Goal: Information Seeking & Learning: Learn about a topic

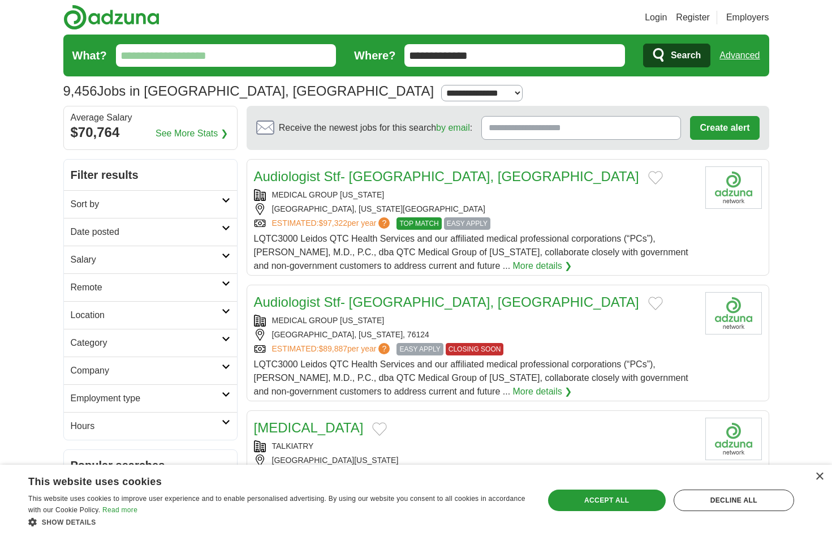
click at [160, 350] on link "Category" at bounding box center [150, 343] width 173 height 28
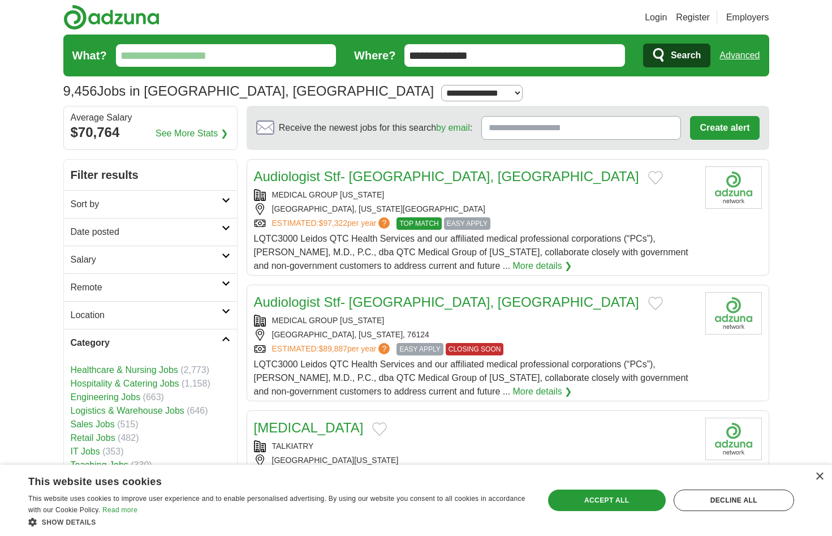
click at [160, 350] on link "Category" at bounding box center [150, 343] width 173 height 28
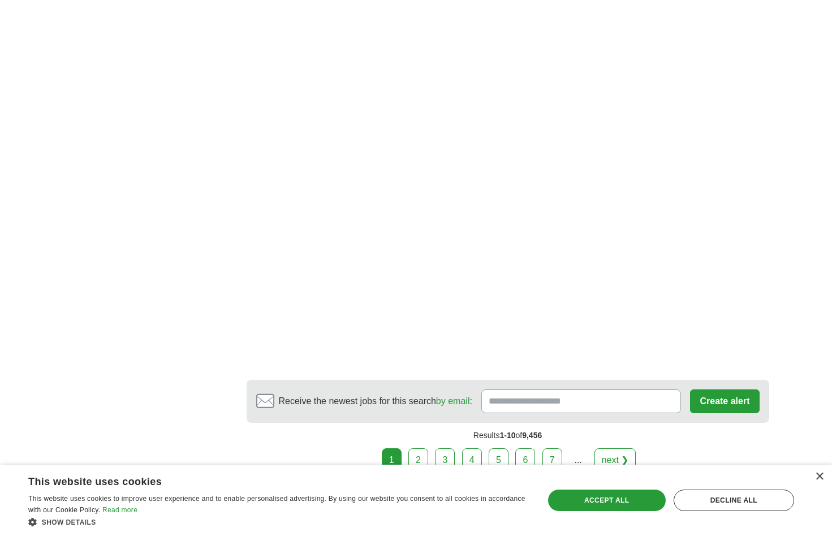
scroll to position [1924, 0]
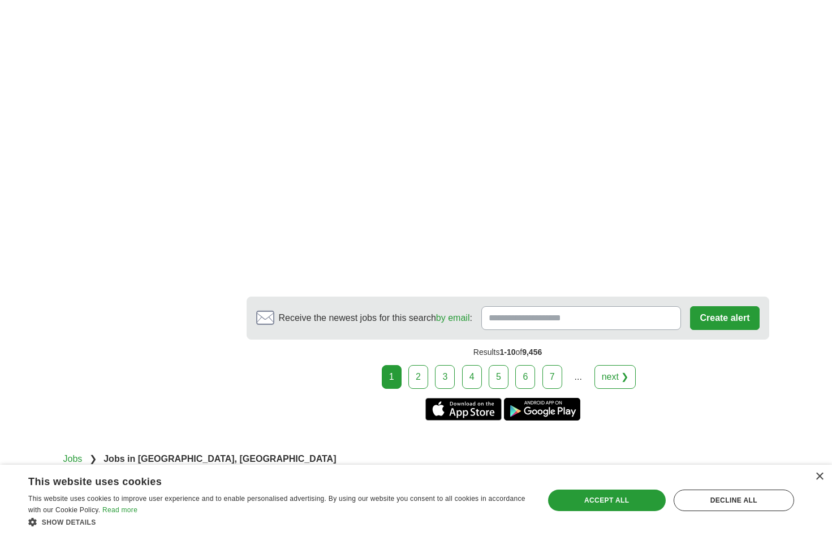
click at [428, 379] on link "2" at bounding box center [418, 377] width 20 height 24
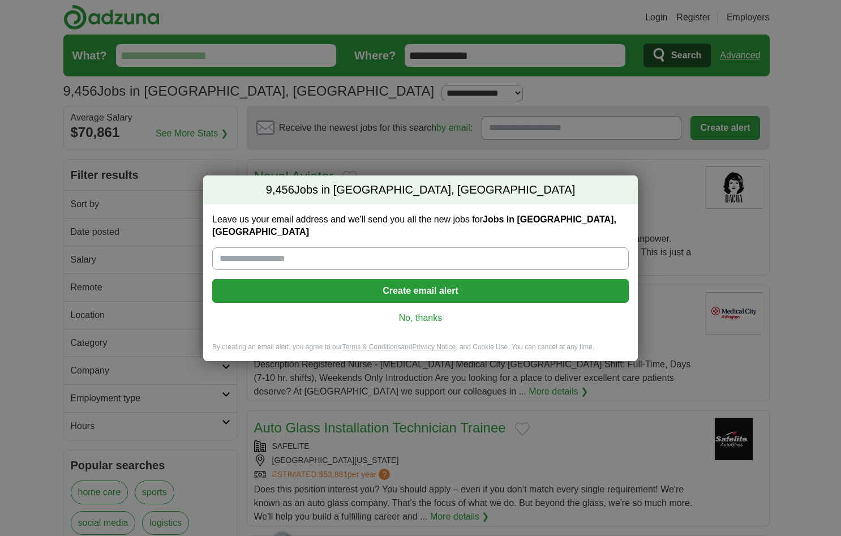
click at [444, 314] on link "No, thanks" at bounding box center [420, 318] width 398 height 12
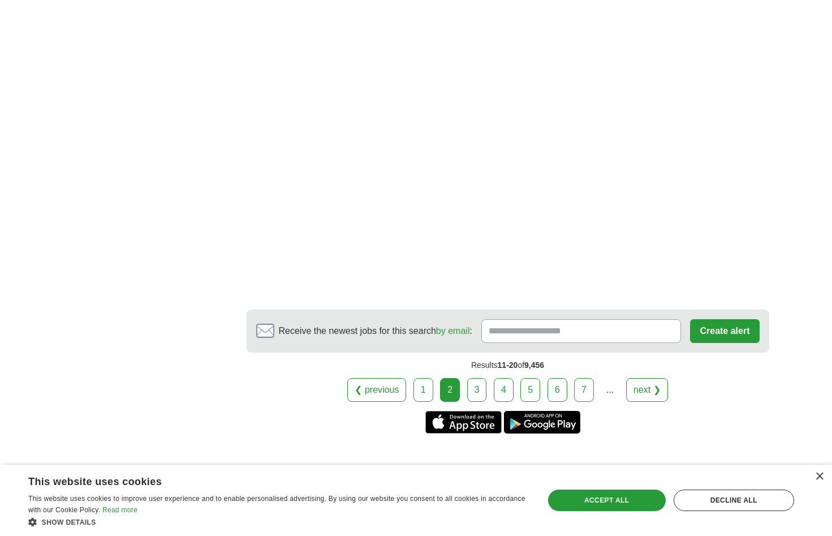
scroll to position [1924, 0]
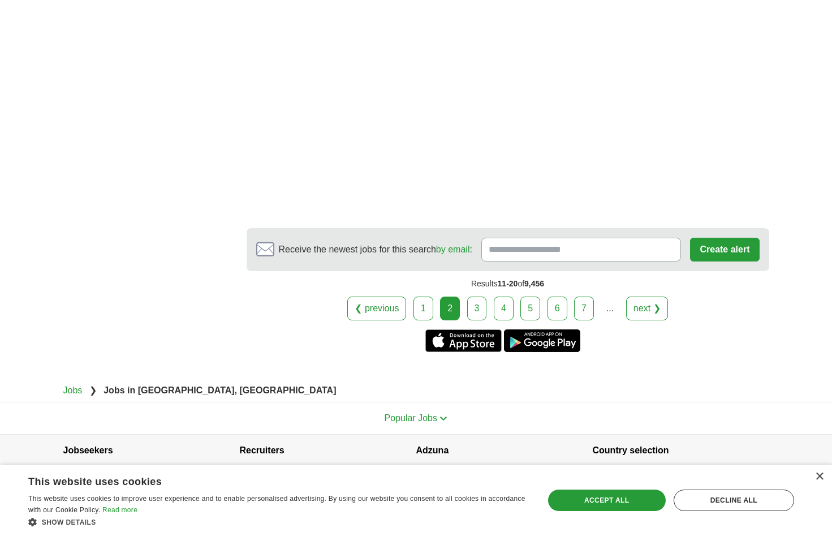
click at [484, 306] on link "3" at bounding box center [477, 308] width 20 height 24
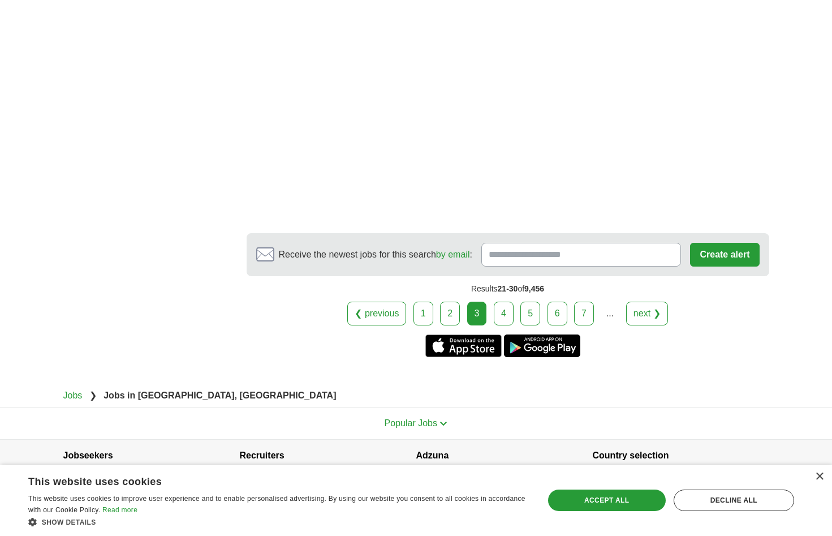
scroll to position [1949, 0]
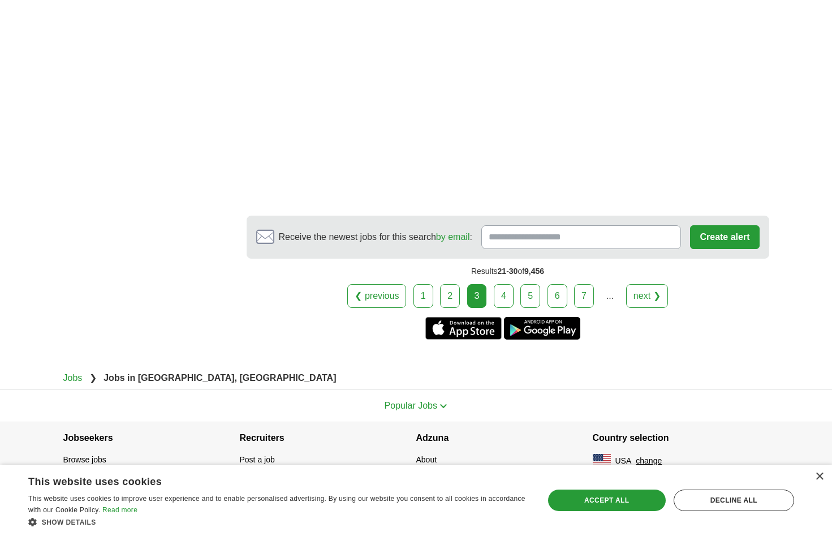
click at [501, 307] on link "4" at bounding box center [504, 296] width 20 height 24
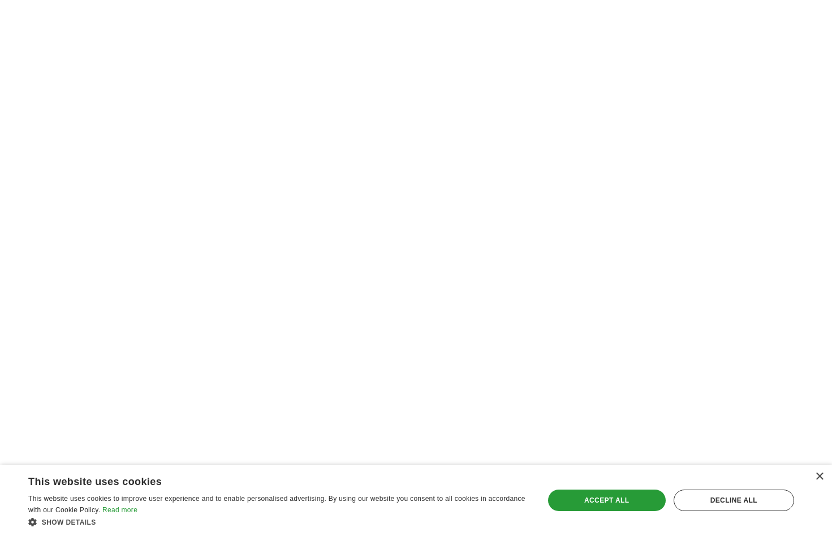
scroll to position [1810, 0]
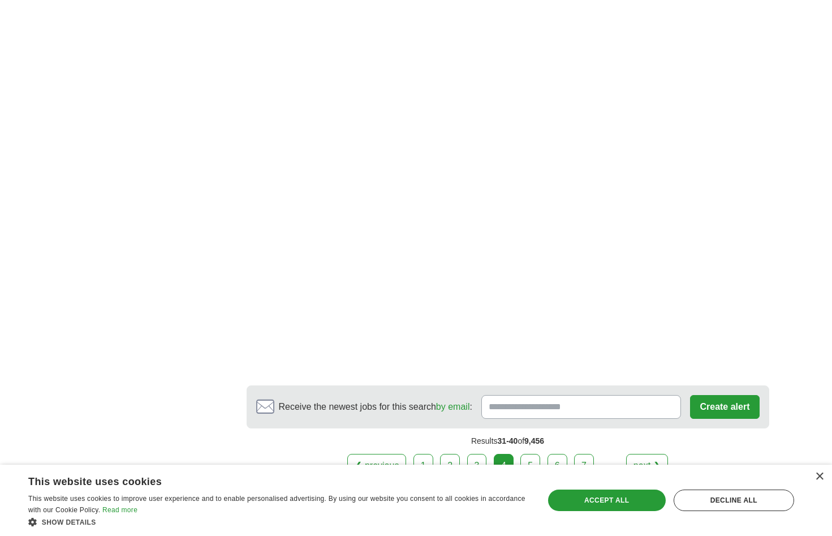
click at [531, 460] on link "5" at bounding box center [531, 466] width 20 height 24
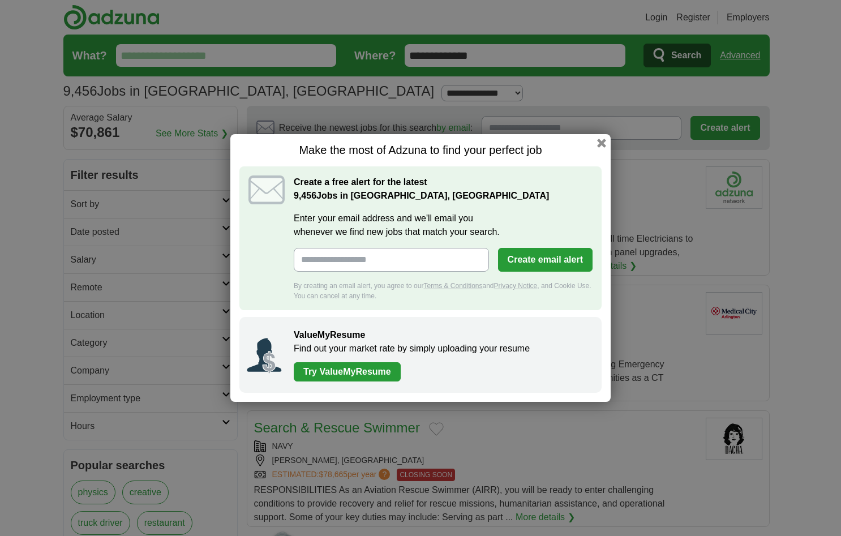
click at [593, 142] on div "Make the most of Adzuna to find your perfect job Create a free alert for the la…" at bounding box center [420, 268] width 380 height 268
click at [595, 142] on div "Make the most of Adzuna to find your perfect job Create a free alert for the la…" at bounding box center [420, 268] width 380 height 268
click at [603, 141] on button "button" at bounding box center [601, 143] width 12 height 12
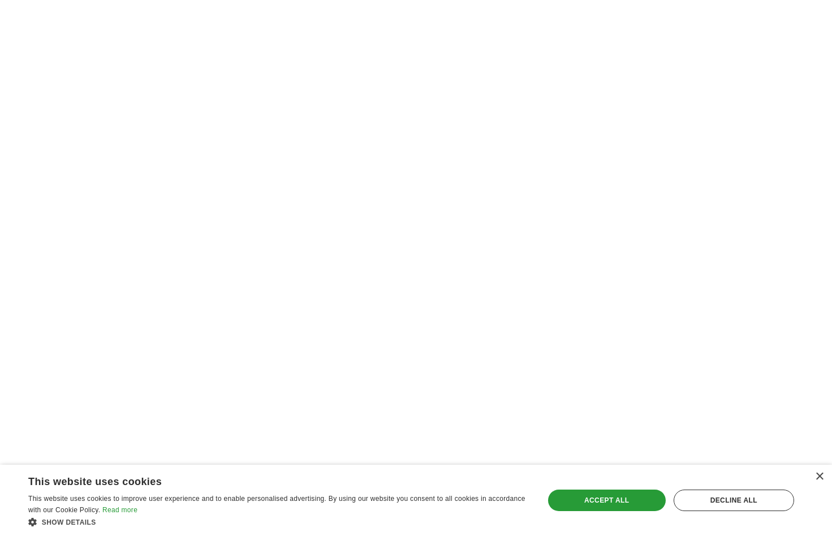
scroll to position [1754, 0]
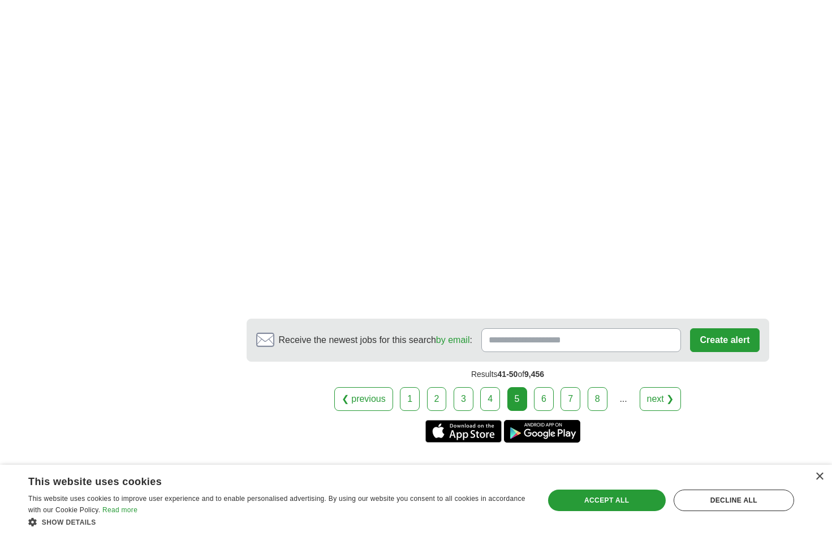
click at [541, 401] on link "6" at bounding box center [544, 399] width 20 height 24
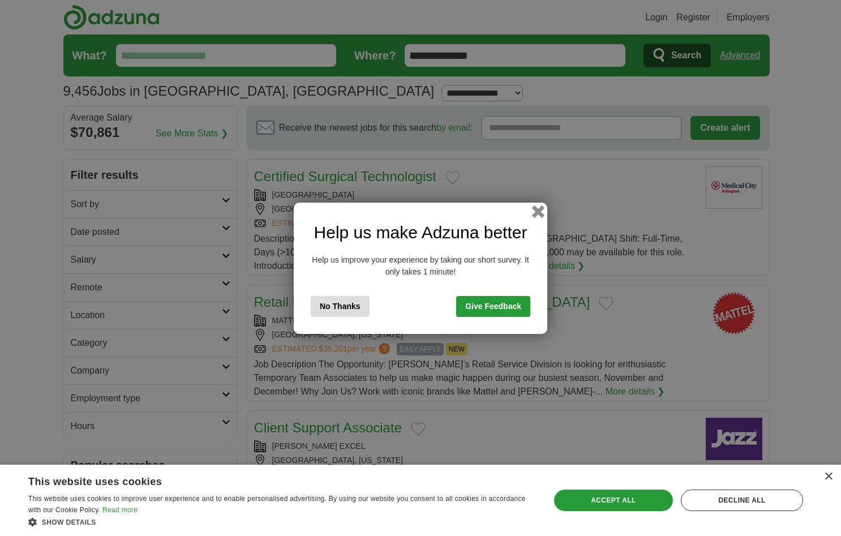
click at [539, 206] on button "button" at bounding box center [538, 211] width 12 height 12
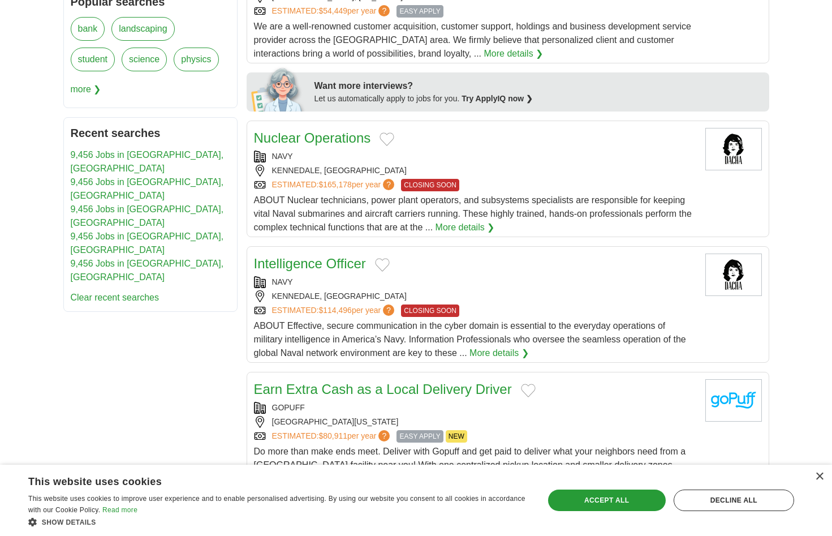
scroll to position [849, 0]
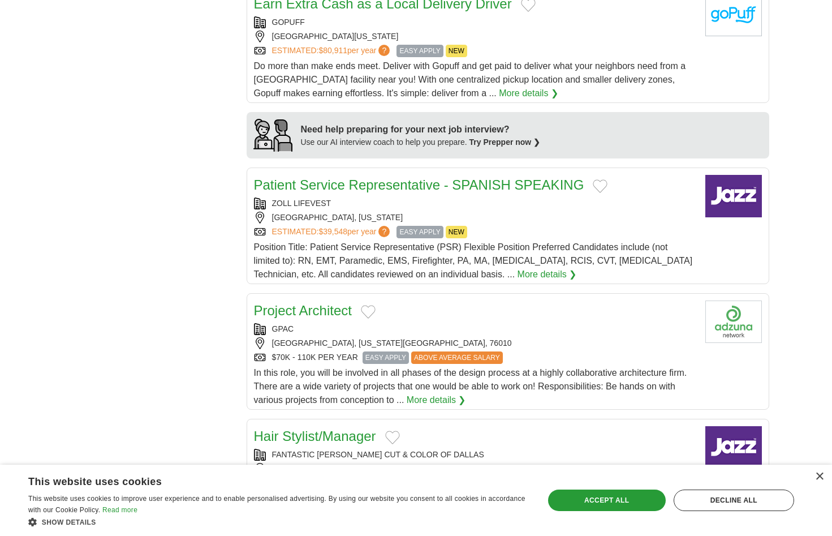
click at [142, 207] on div "**********" at bounding box center [416, 355] width 706 height 2091
click at [100, 205] on div "**********" at bounding box center [416, 355] width 706 height 2091
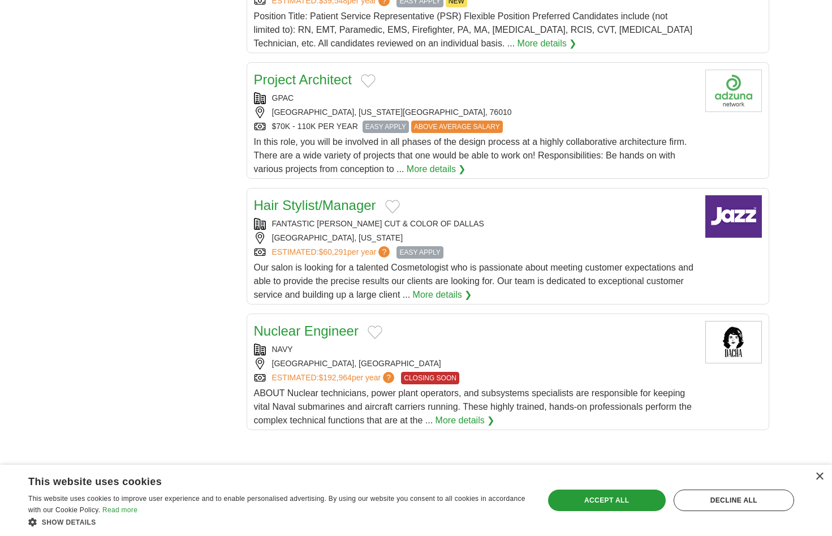
scroll to position [1132, 0]
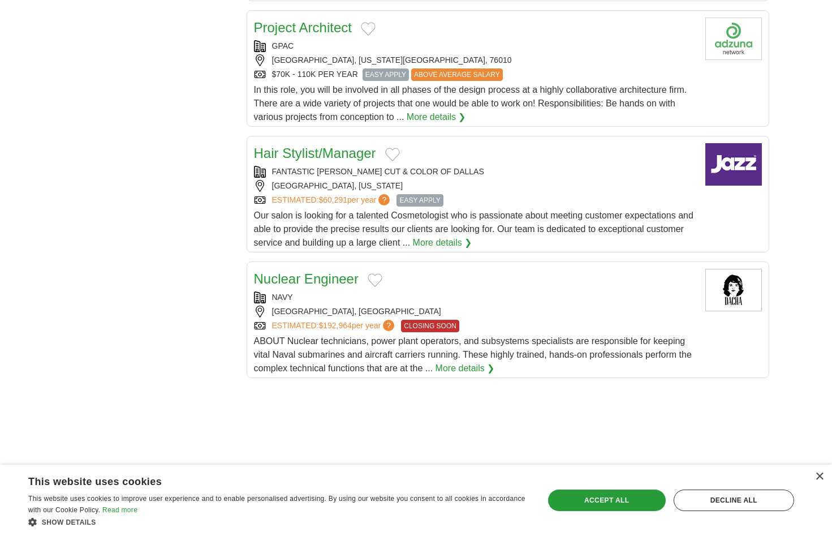
click at [100, 205] on div "**********" at bounding box center [416, 72] width 706 height 2091
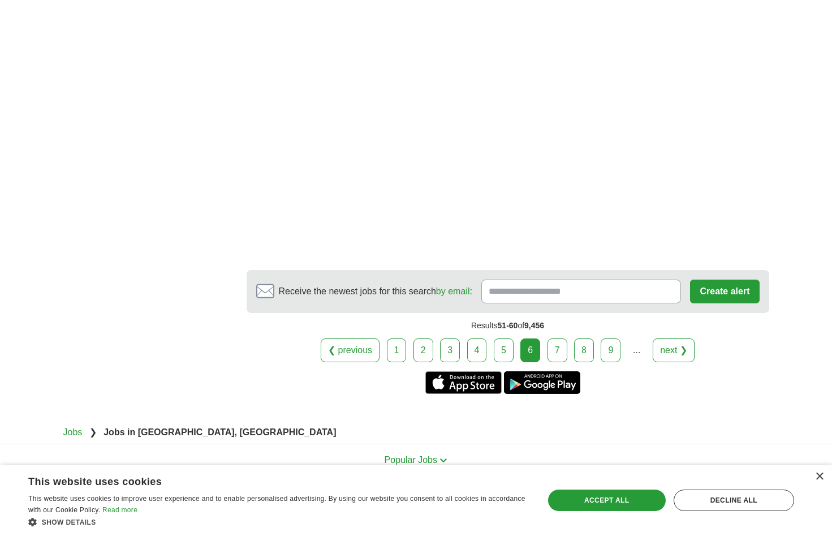
scroll to position [1867, 0]
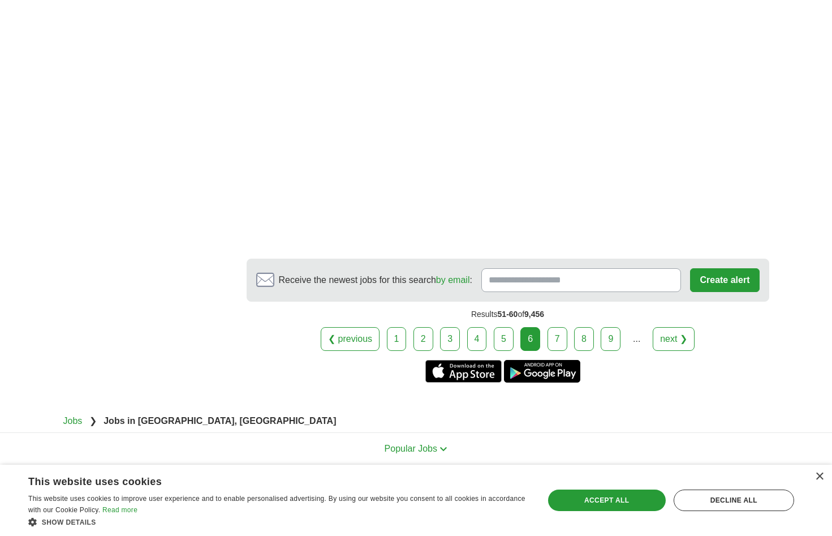
click at [554, 347] on link "7" at bounding box center [558, 339] width 20 height 24
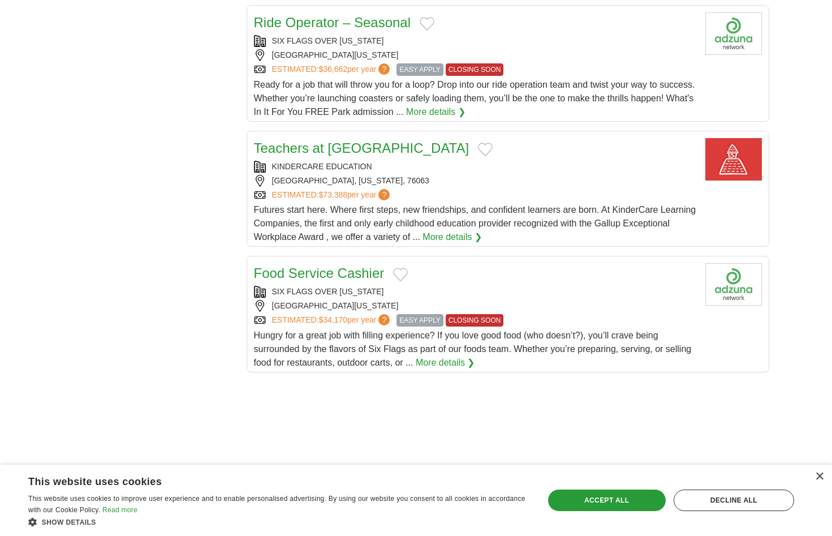
scroll to position [1301, 0]
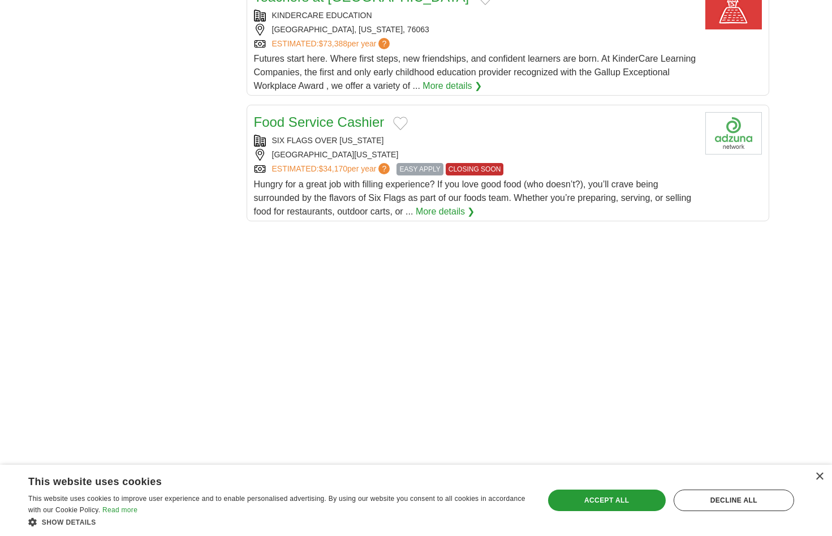
click at [820, 482] on div "× This website uses cookies This website uses cookies to improve user experienc…" at bounding box center [416, 499] width 832 height 71
click at [819, 474] on div "×" at bounding box center [819, 476] width 8 height 8
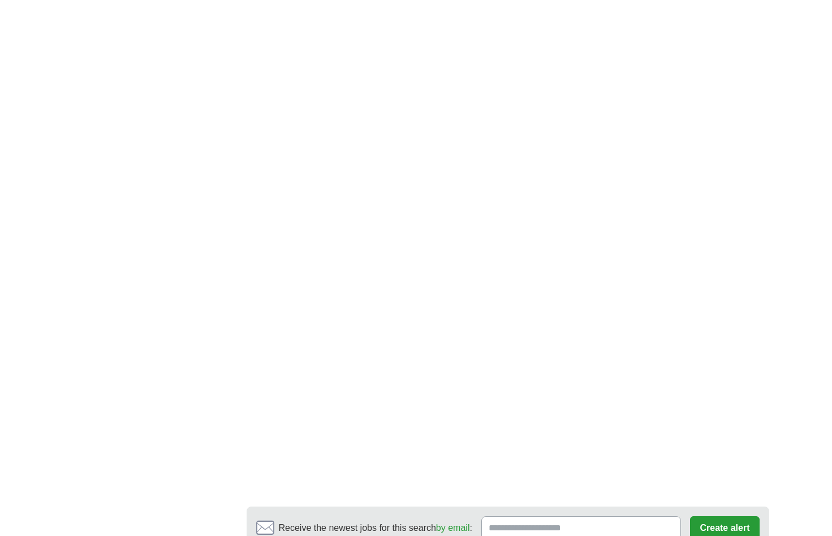
scroll to position [1697, 0]
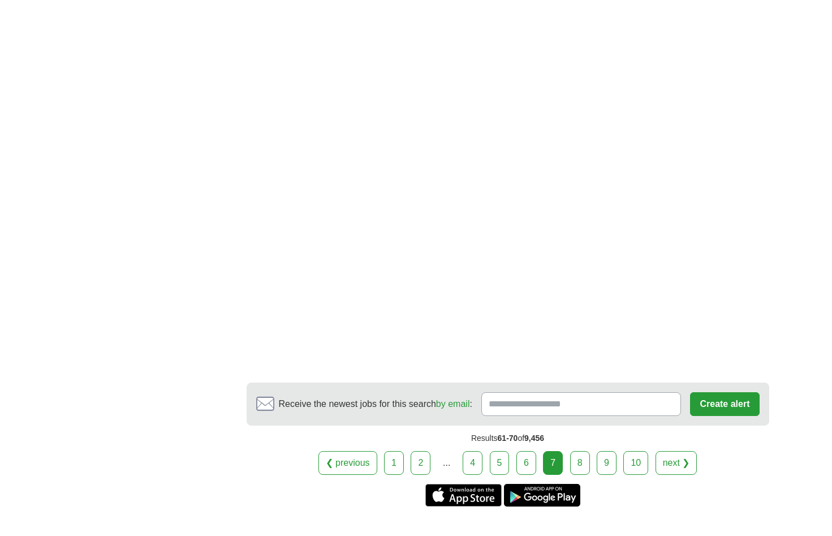
click at [591, 457] on div "❮ previous 1 2 ... 4 5 6 7 next ❯" at bounding box center [508, 463] width 523 height 24
click at [586, 455] on link "8" at bounding box center [580, 463] width 20 height 24
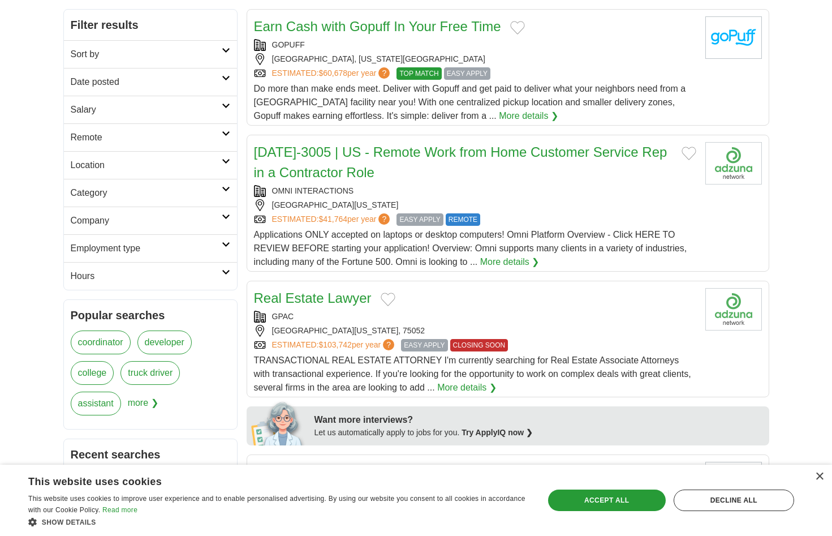
scroll to position [170, 0]
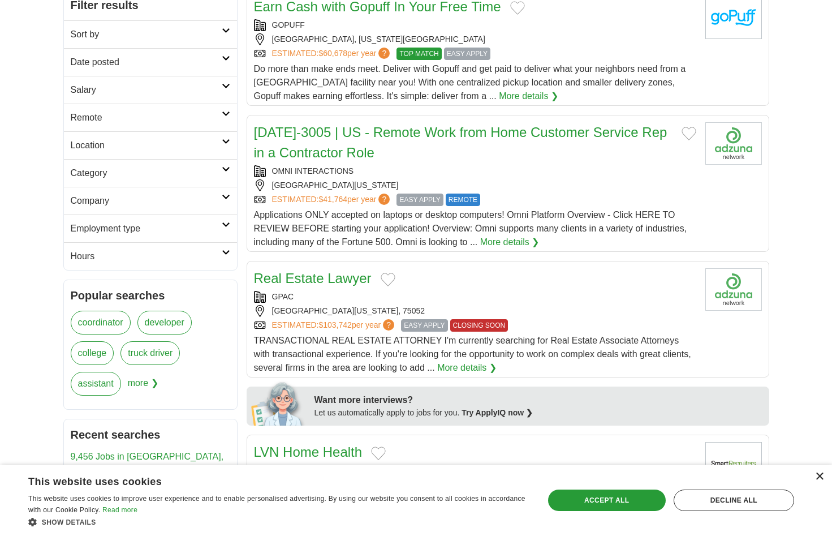
click at [820, 476] on div "×" at bounding box center [819, 476] width 8 height 8
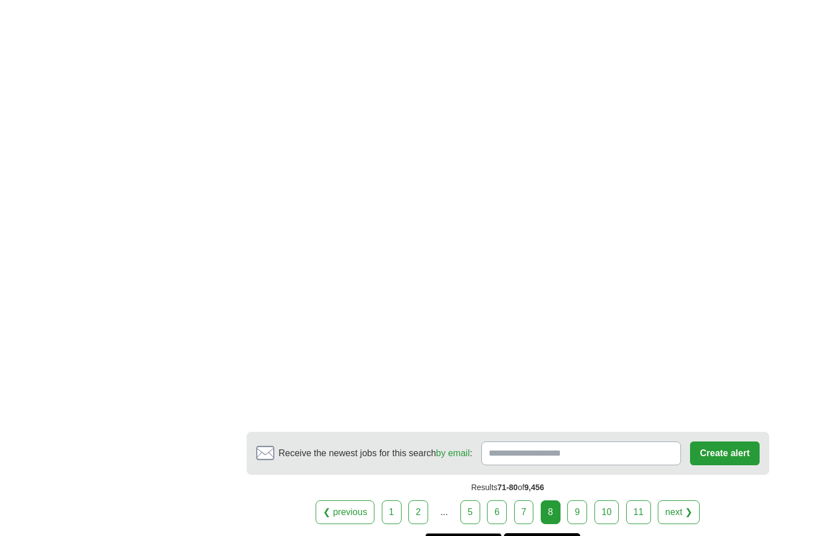
scroll to position [1980, 0]
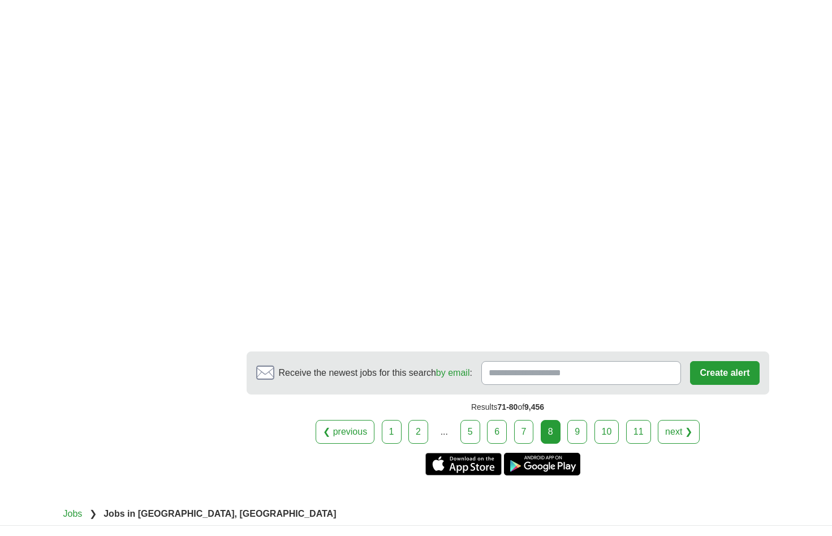
click at [569, 420] on link "9" at bounding box center [577, 432] width 20 height 24
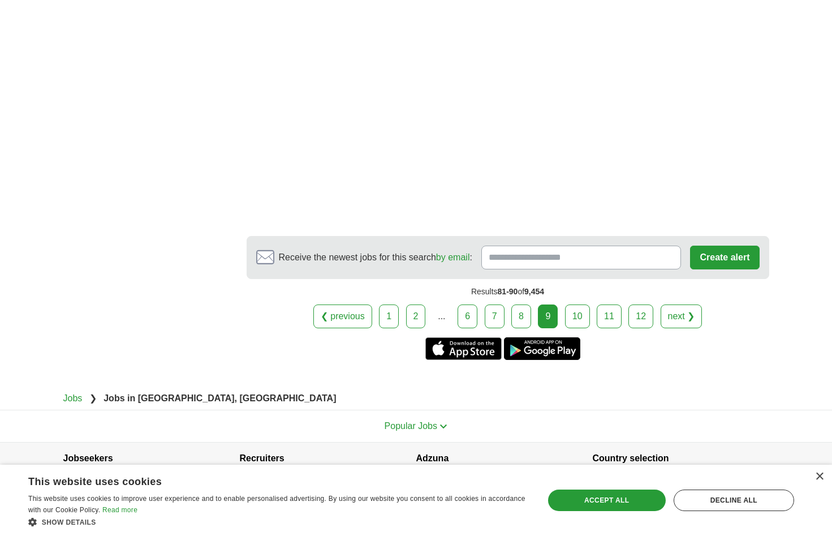
scroll to position [1885, 0]
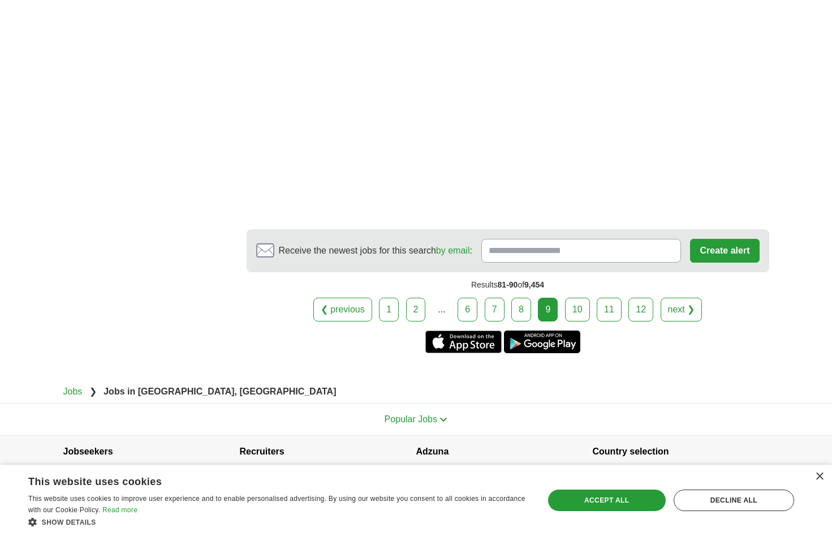
click at [586, 298] on link "10" at bounding box center [577, 310] width 25 height 24
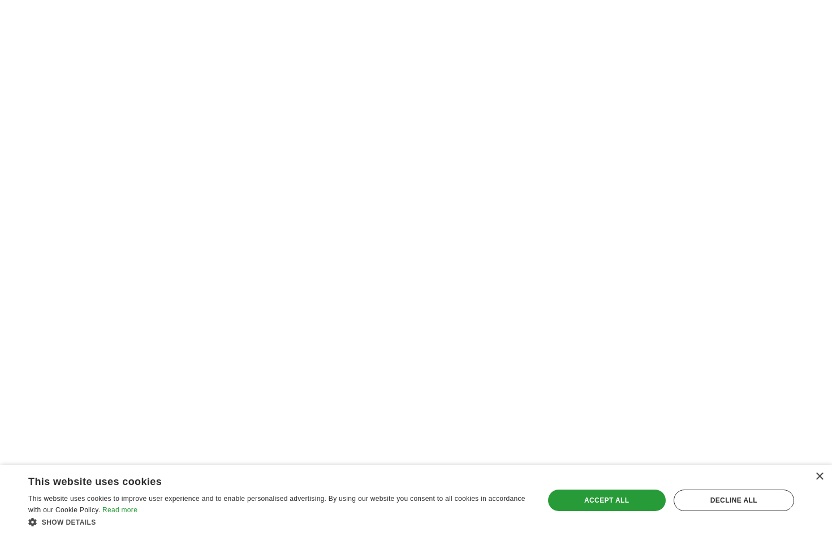
scroll to position [1754, 0]
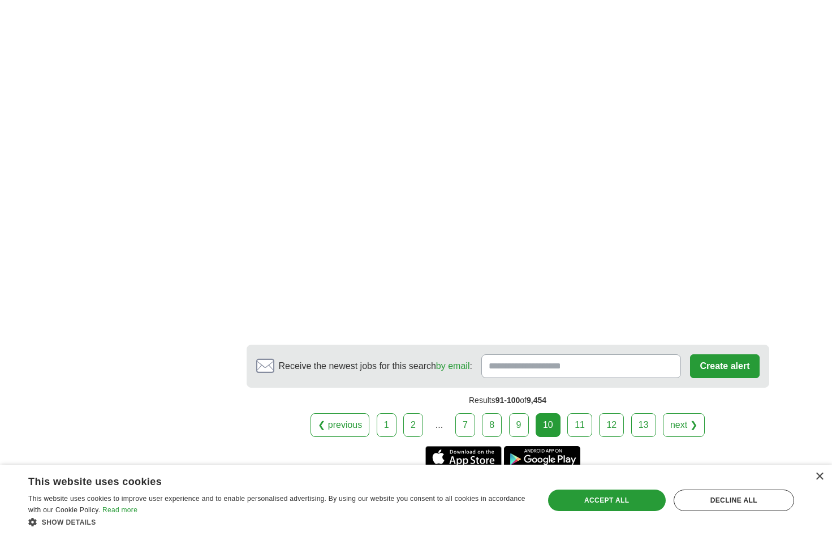
click at [585, 427] on link "11" at bounding box center [579, 425] width 25 height 24
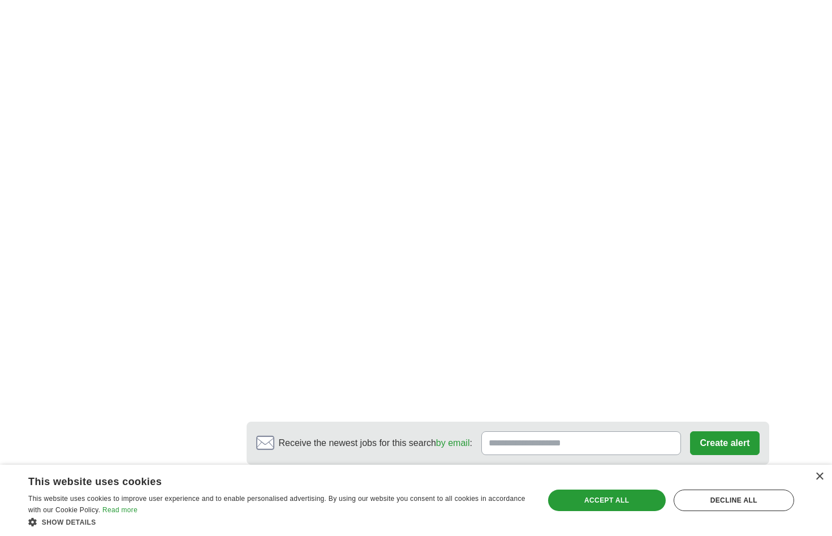
scroll to position [1754, 0]
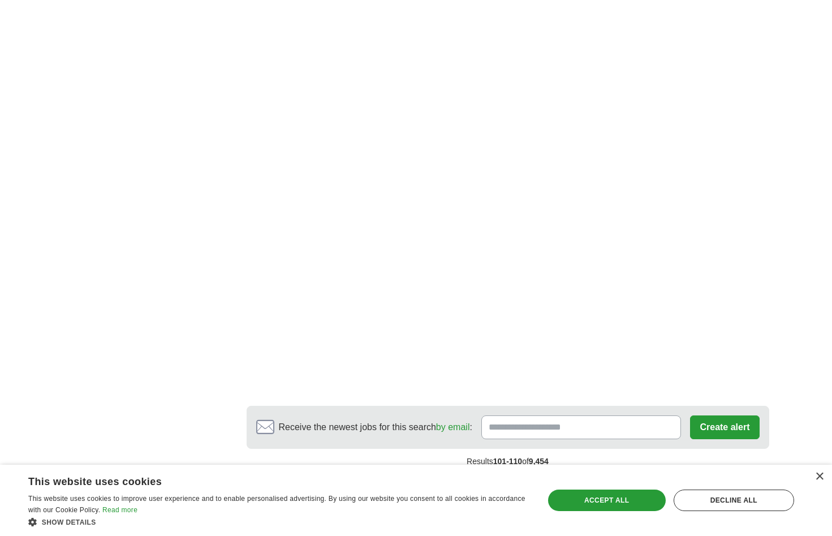
click at [574, 474] on link "12" at bounding box center [582, 486] width 25 height 24
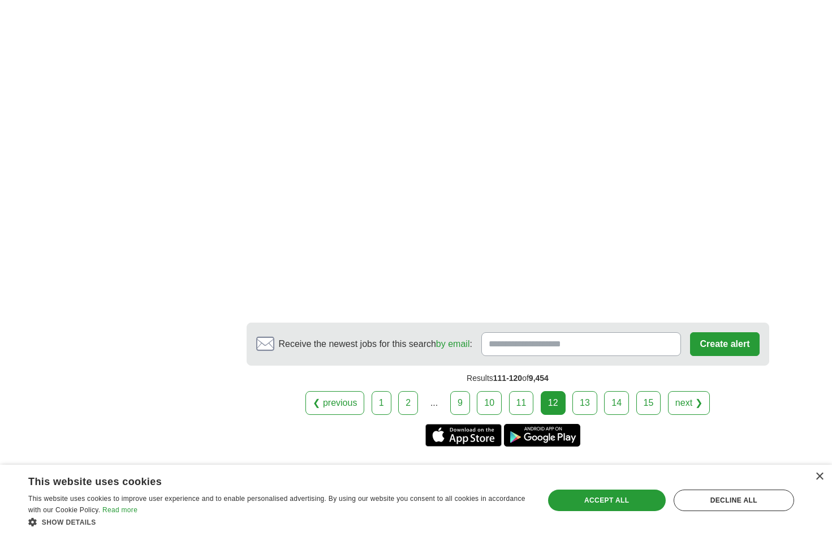
scroll to position [1937, 0]
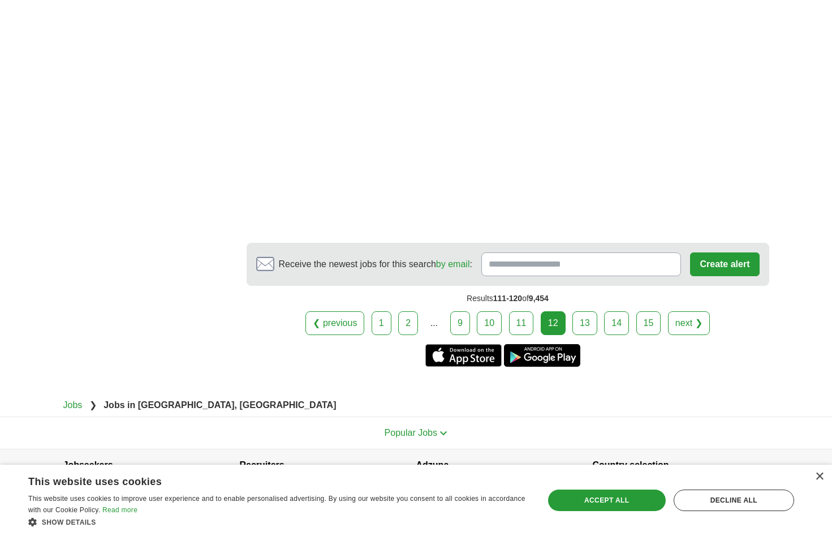
click at [589, 311] on link "13" at bounding box center [585, 323] width 25 height 24
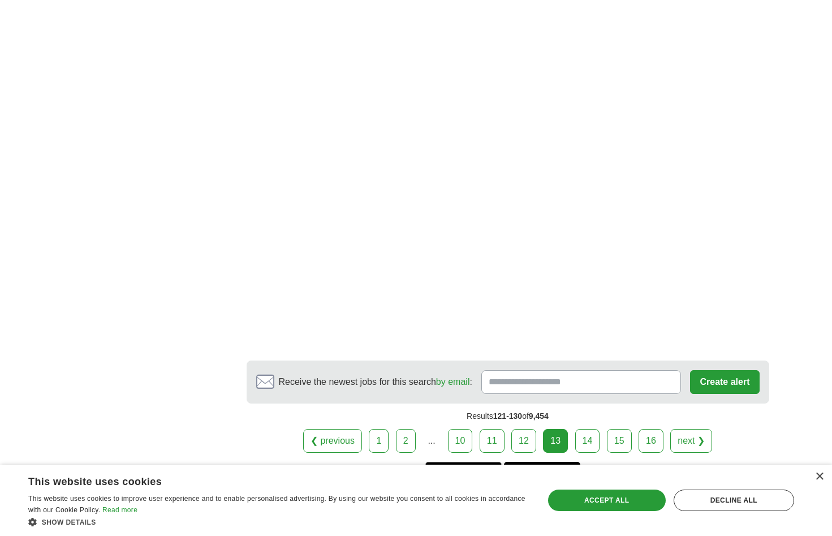
scroll to position [1980, 0]
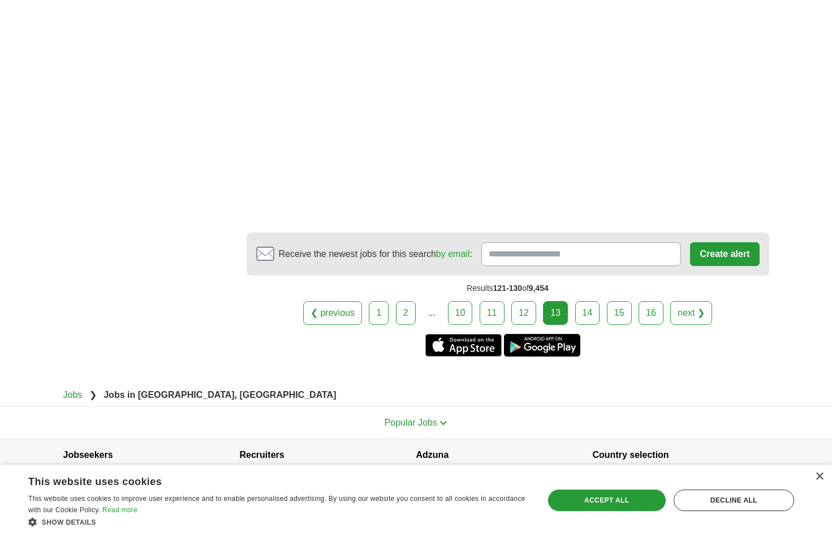
drag, startPoint x: 597, startPoint y: 308, endPoint x: 584, endPoint y: 306, distance: 13.2
click at [597, 308] on link "14" at bounding box center [587, 313] width 25 height 24
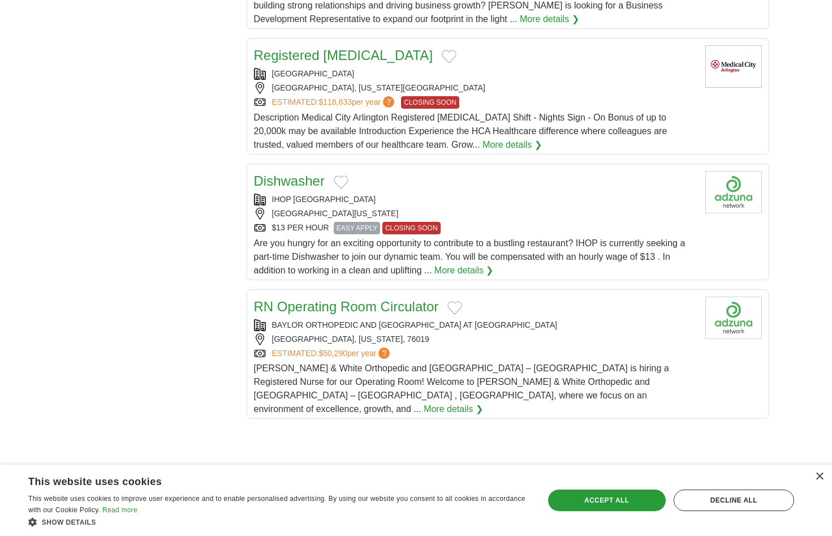
scroll to position [1132, 0]
click at [521, 238] on span "Are you hungry for an exciting opportunity to contribute to a bustling restaura…" at bounding box center [470, 256] width 432 height 37
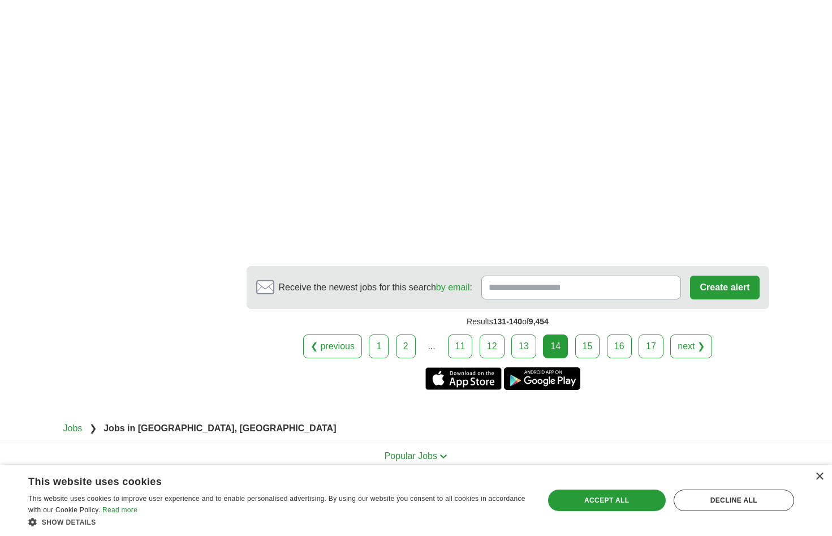
scroll to position [2007, 0]
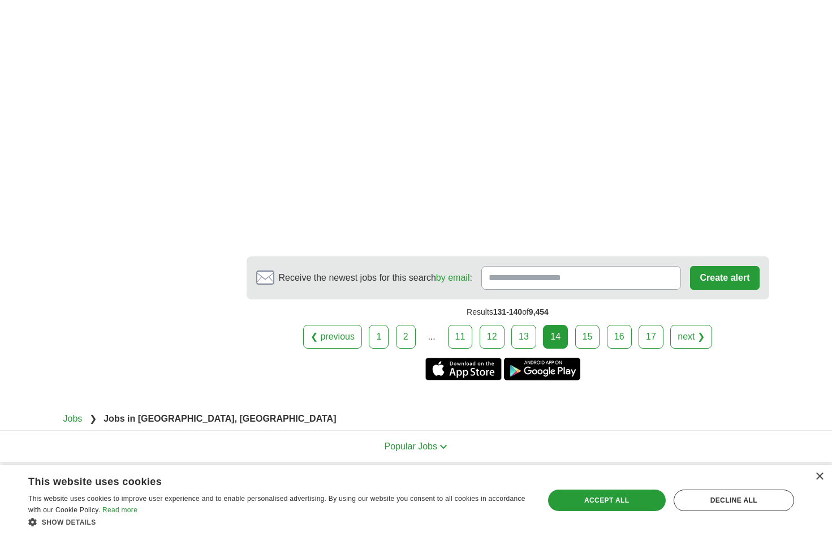
click at [575, 325] on link "15" at bounding box center [587, 337] width 25 height 24
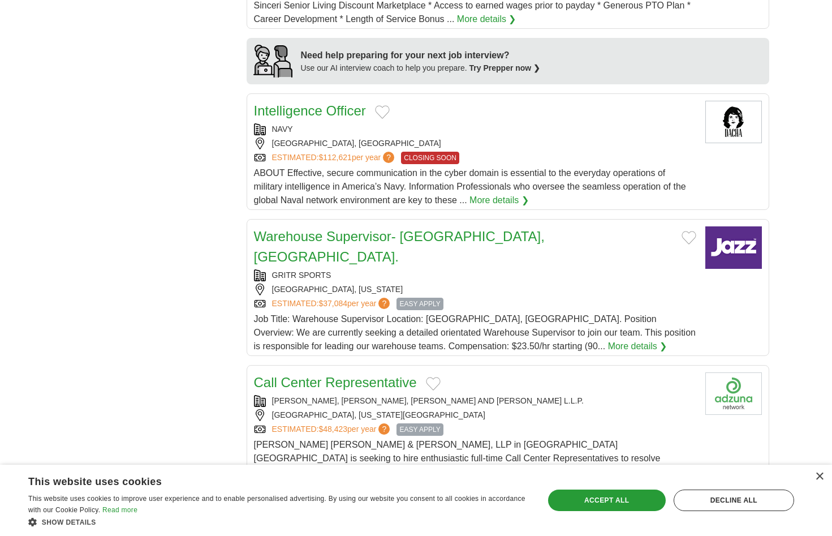
scroll to position [962, 0]
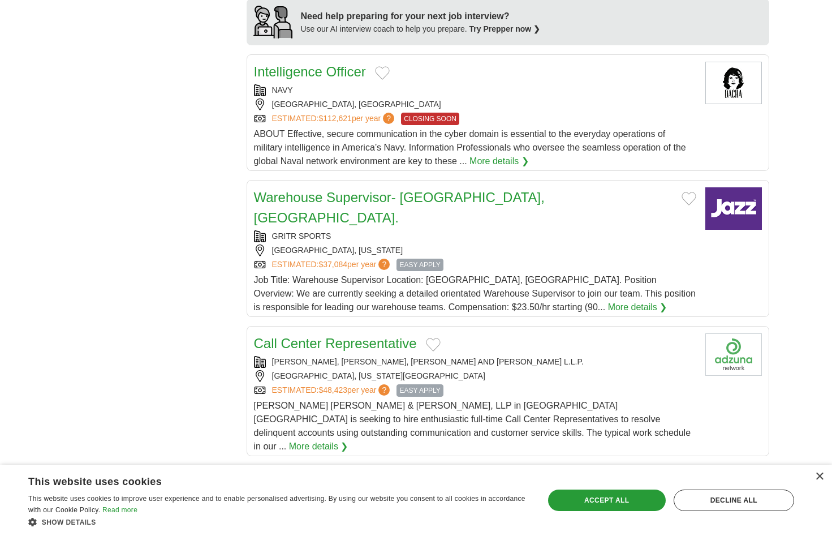
click at [460, 333] on div "Call Center Representative" at bounding box center [475, 343] width 442 height 20
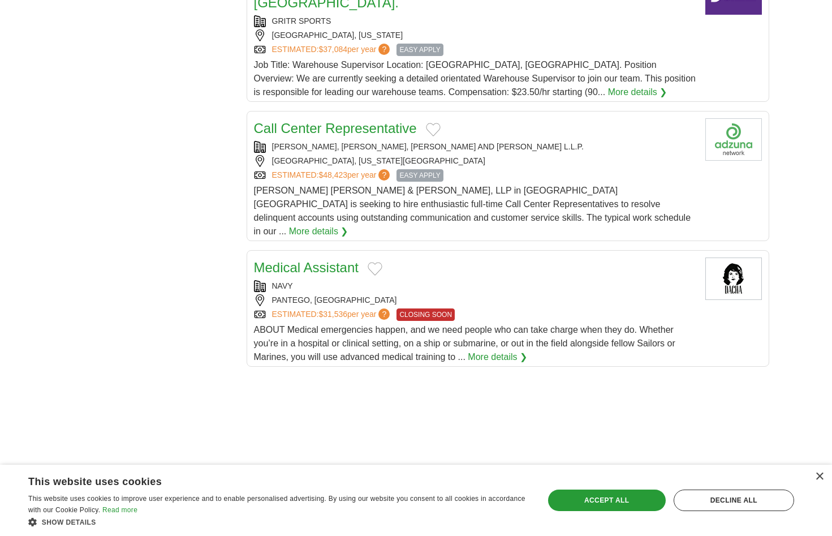
scroll to position [1188, 0]
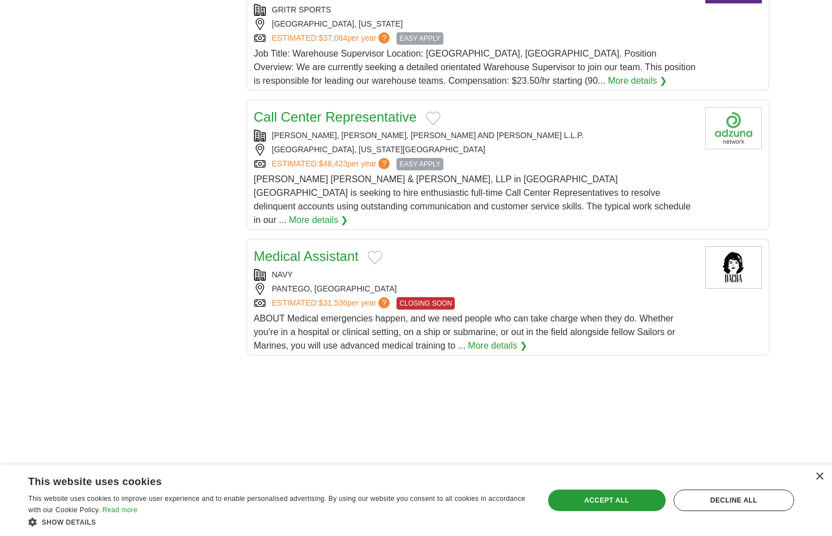
click at [214, 240] on div "**********" at bounding box center [416, 12] width 706 height 2083
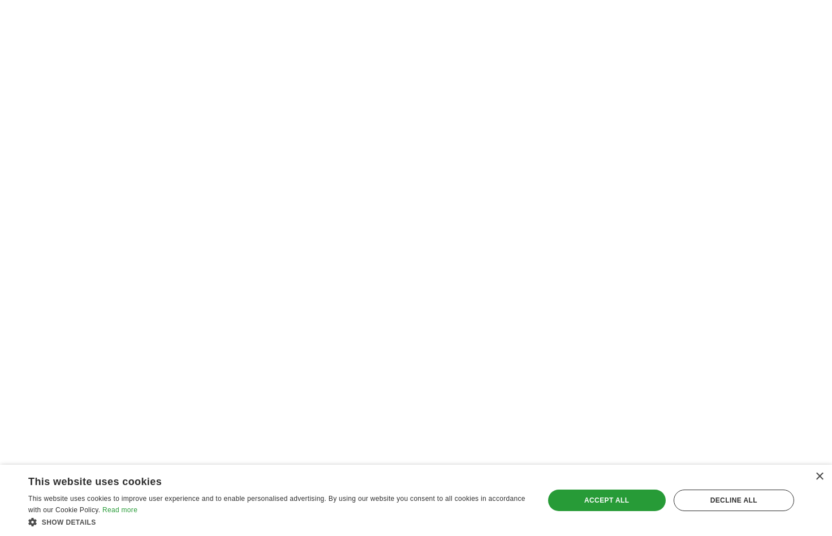
scroll to position [1754, 0]
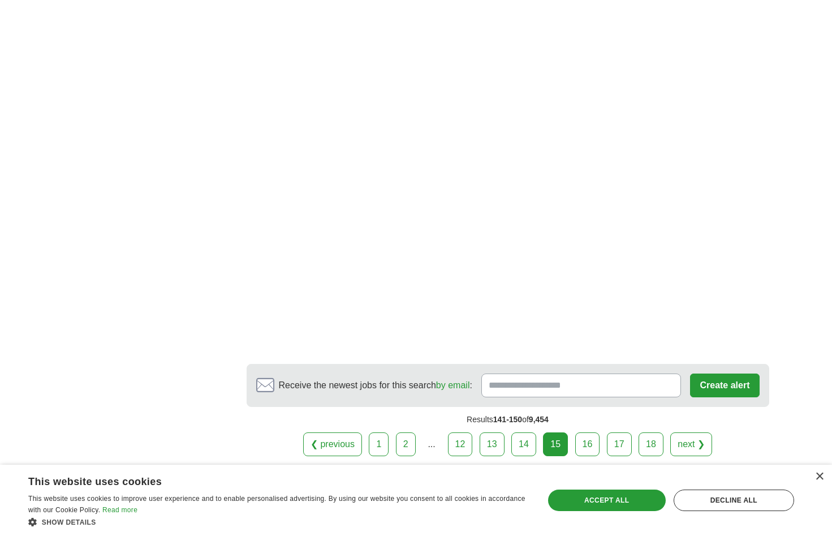
click at [586, 432] on link "16" at bounding box center [587, 444] width 25 height 24
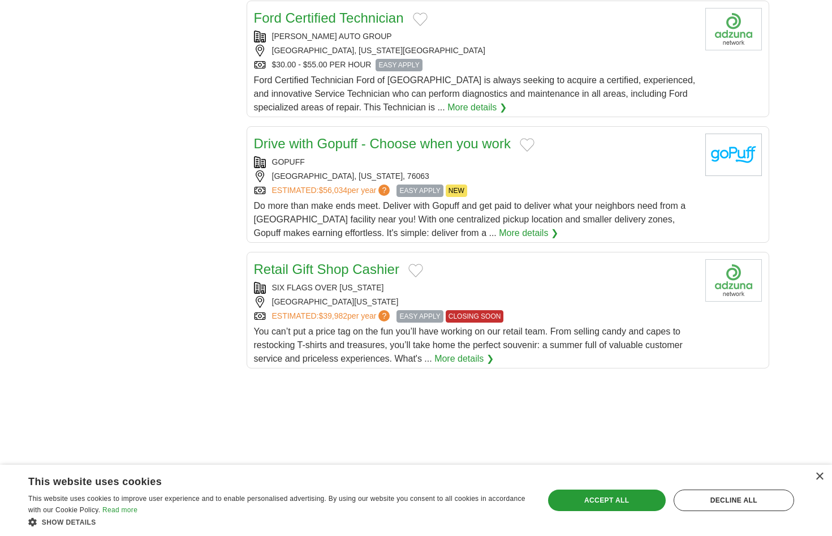
scroll to position [1188, 0]
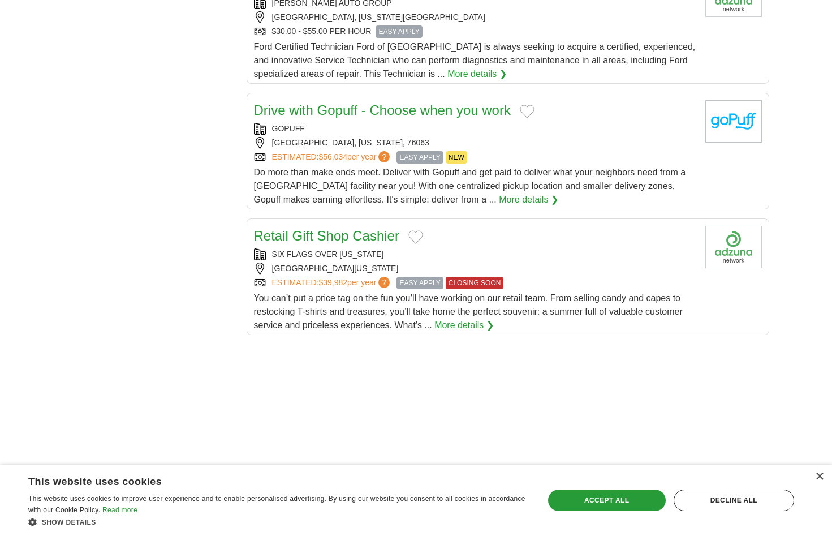
click at [31, 266] on body "Login Register Employers 9,454 Jobs in Arlington, TX Salary Salary Select a sal…" at bounding box center [416, 61] width 832 height 2499
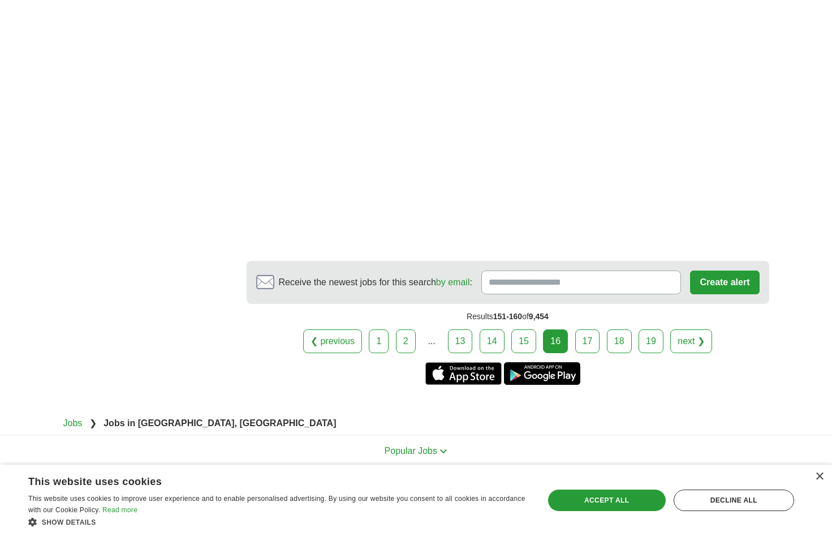
scroll to position [1924, 0]
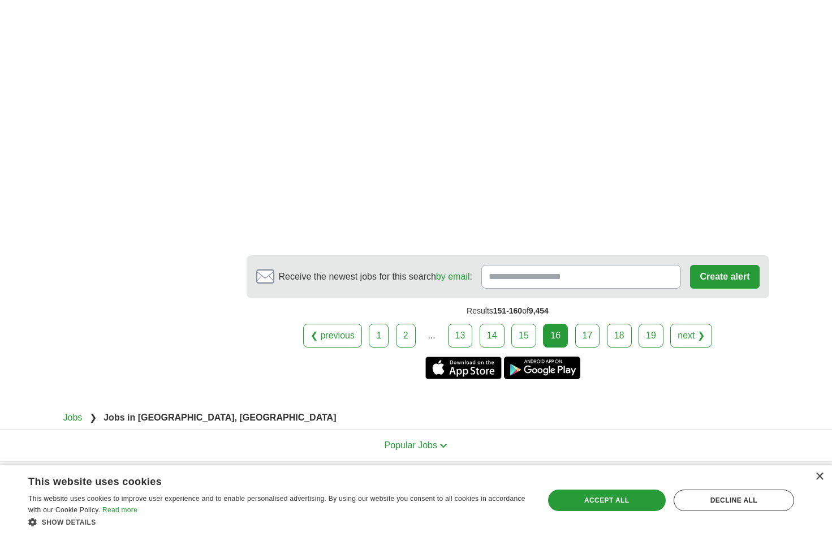
click at [581, 329] on link "17" at bounding box center [587, 336] width 25 height 24
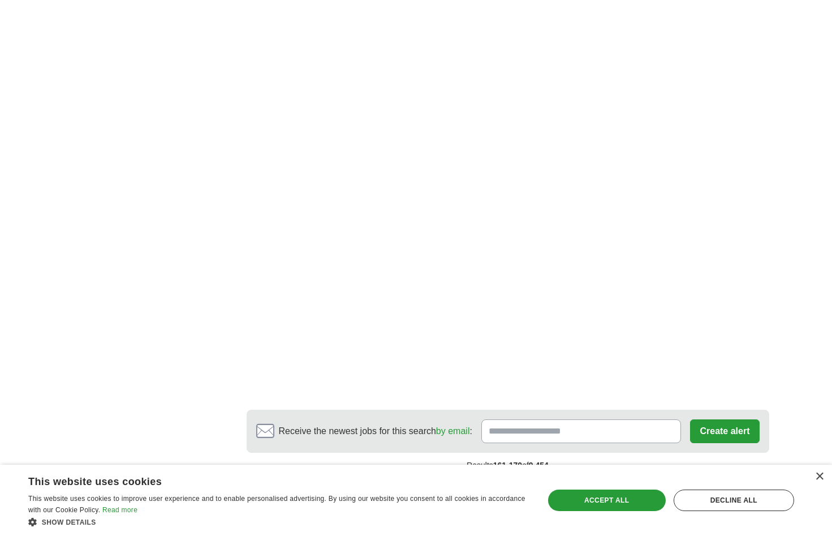
scroll to position [1980, 0]
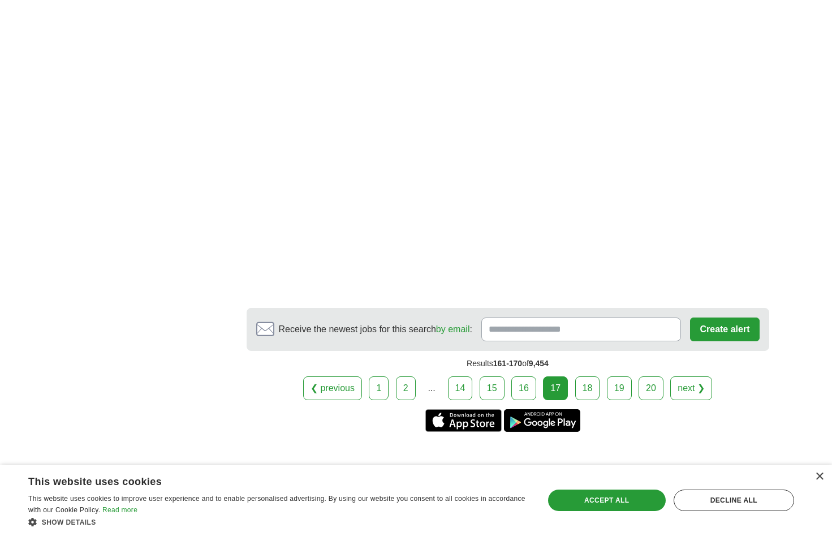
click at [595, 377] on link "18" at bounding box center [587, 388] width 25 height 24
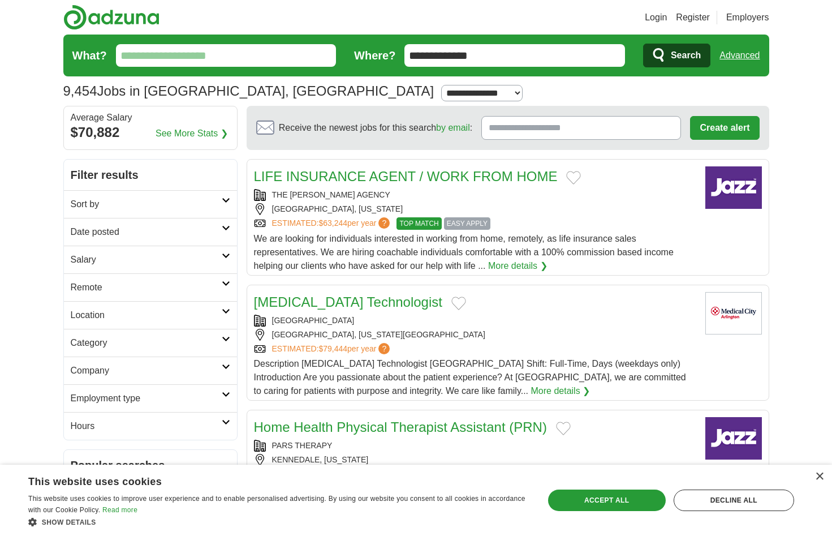
click at [502, 268] on link "More details ❯" at bounding box center [517, 266] width 59 height 14
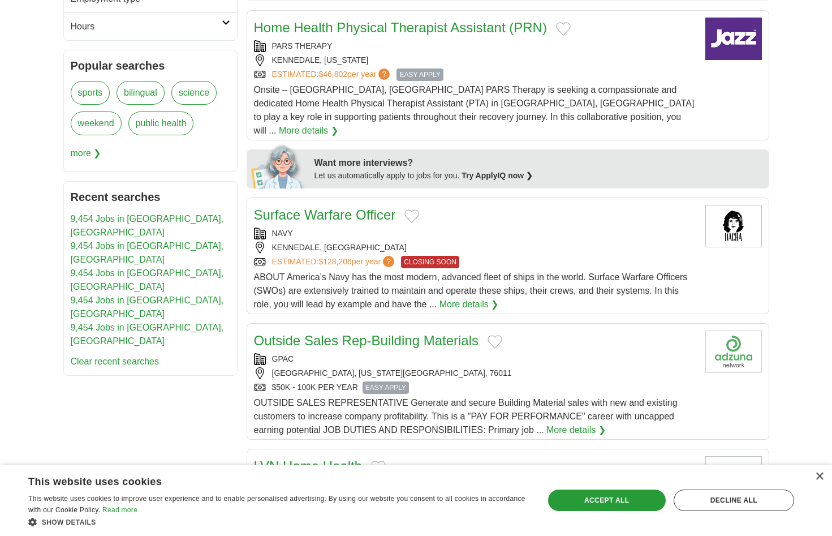
scroll to position [453, 0]
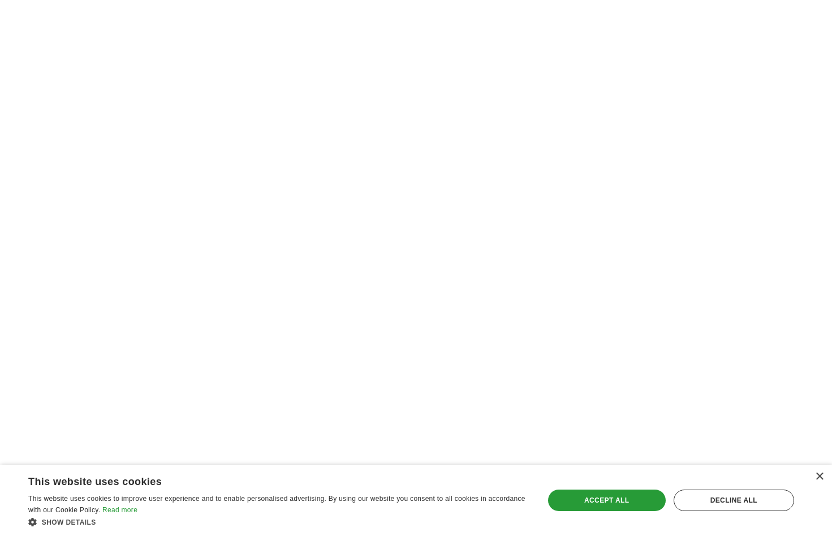
scroll to position [1867, 0]
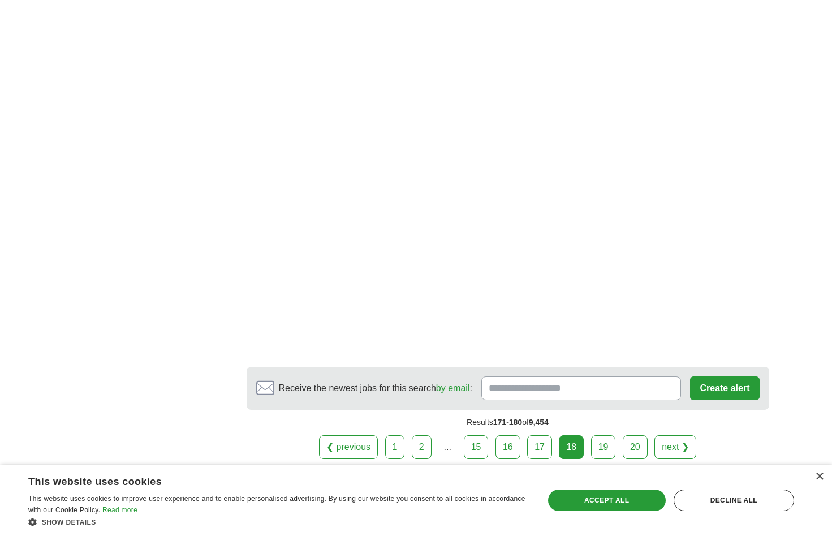
click at [605, 435] on link "19" at bounding box center [603, 447] width 25 height 24
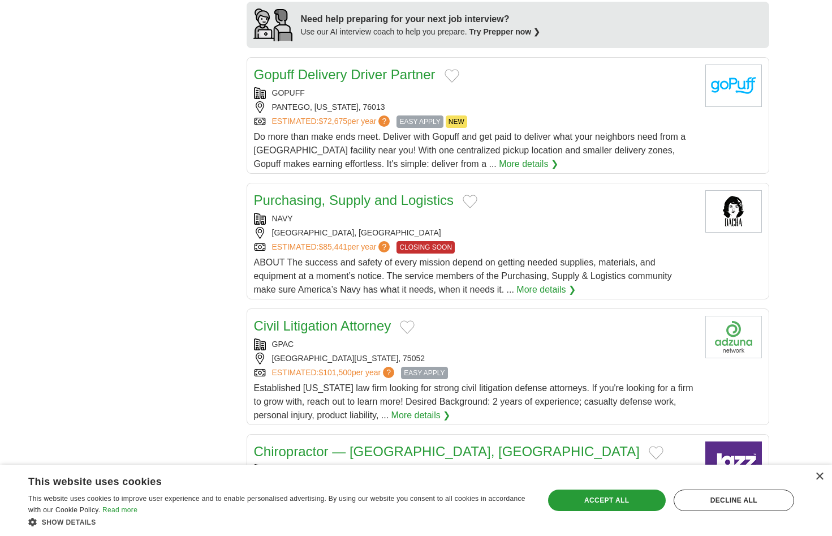
scroll to position [962, 0]
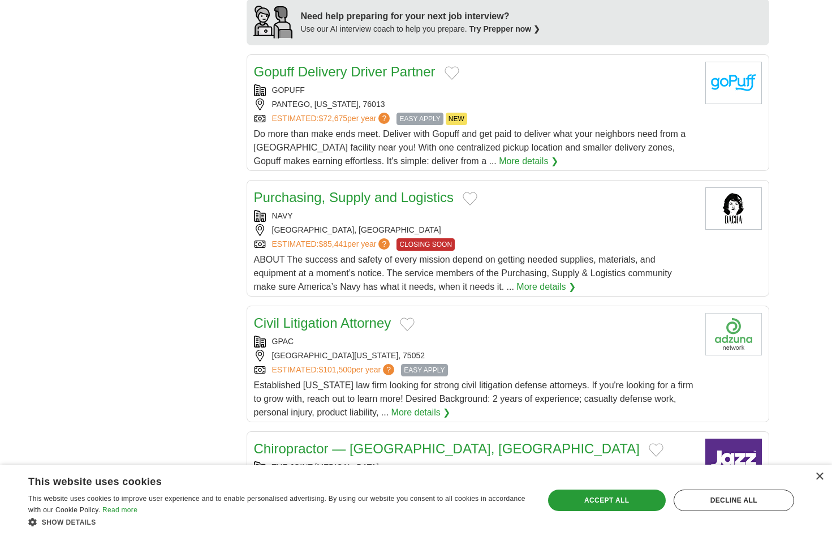
click at [193, 324] on div "**********" at bounding box center [416, 201] width 706 height 2009
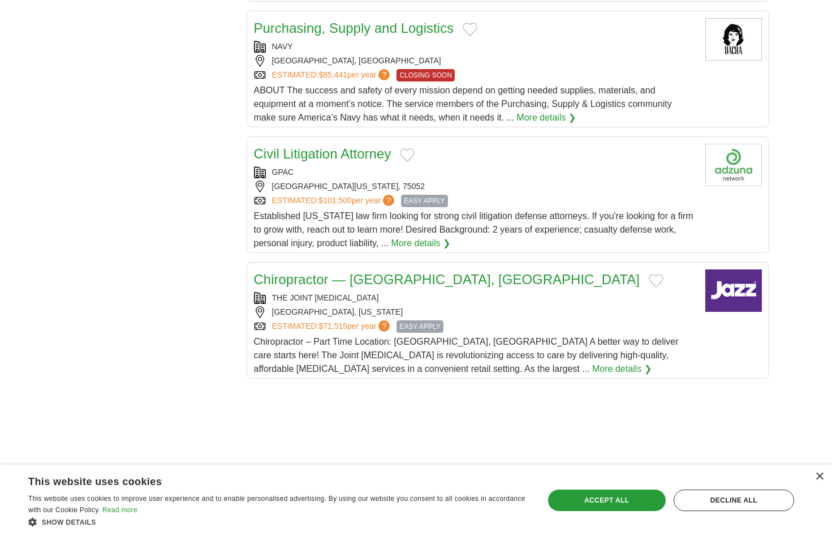
scroll to position [1132, 0]
click at [49, 299] on body "Login Register Employers 9,454 Jobs in Arlington, TX Salary Salary Select a sal…" at bounding box center [416, 50] width 832 height 2364
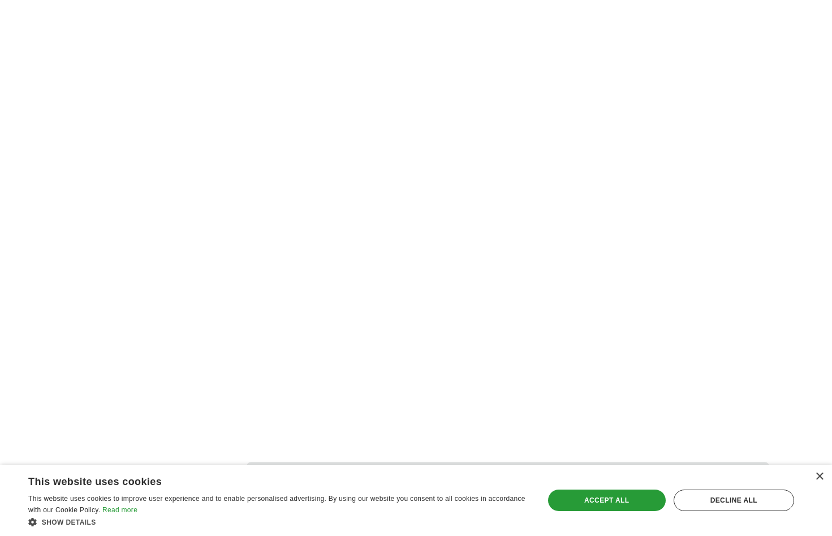
scroll to position [1697, 0]
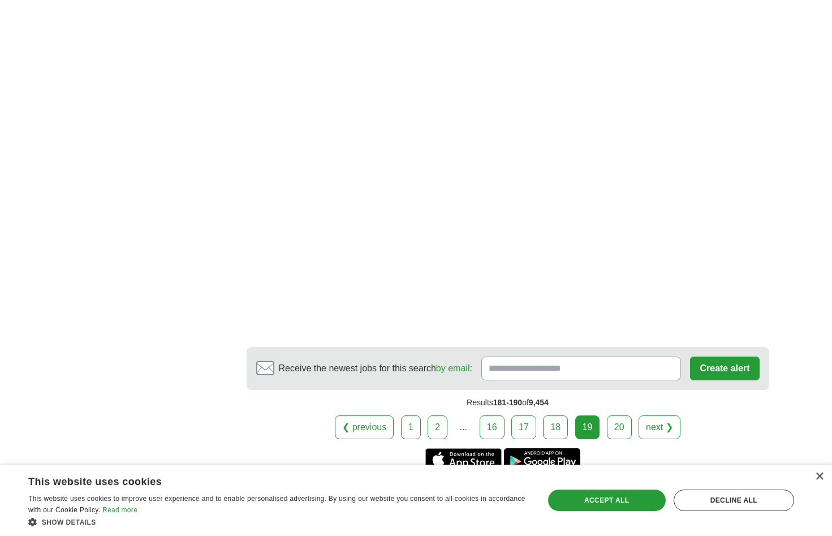
click at [609, 429] on link "20" at bounding box center [619, 427] width 25 height 24
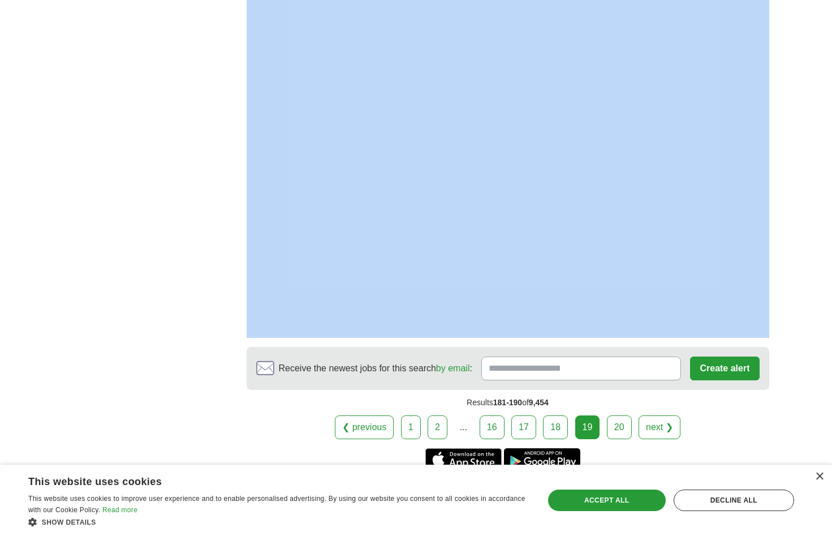
drag, startPoint x: 190, startPoint y: 330, endPoint x: 7, endPoint y: 295, distance: 186.1
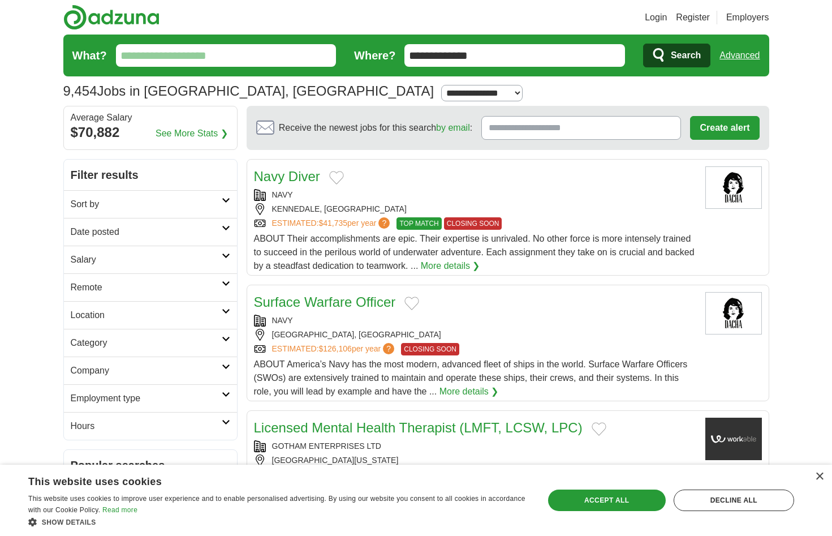
click at [129, 195] on link "Sort by" at bounding box center [150, 204] width 173 height 28
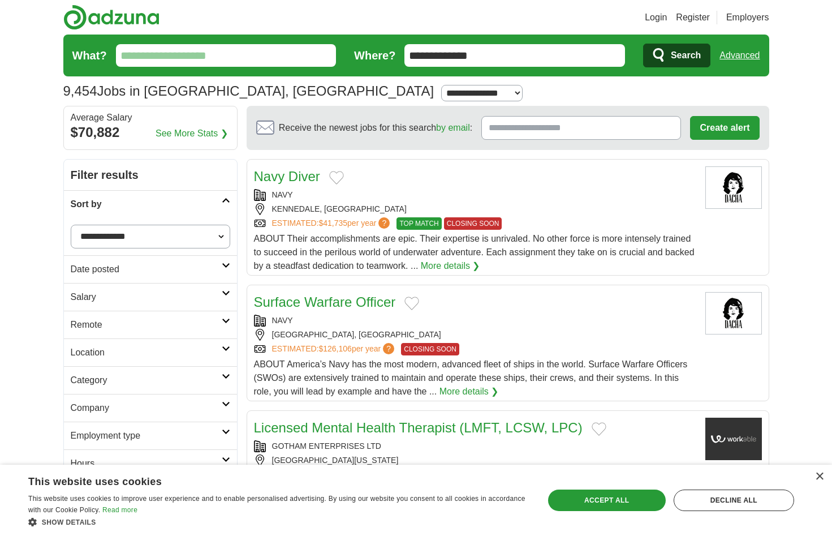
click at [117, 233] on select "**********" at bounding box center [151, 237] width 160 height 24
select select "**********"
click at [71, 225] on select "**********" at bounding box center [151, 237] width 160 height 24
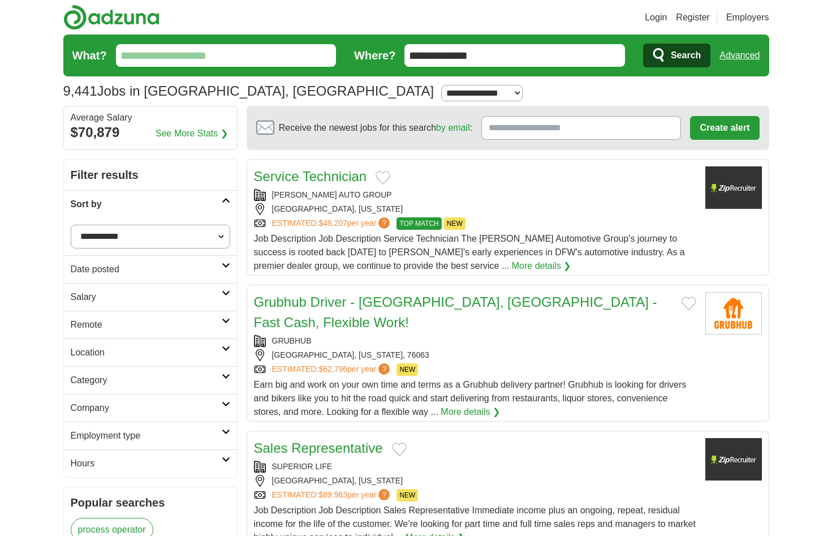
click at [149, 235] on select "**********" at bounding box center [151, 237] width 160 height 24
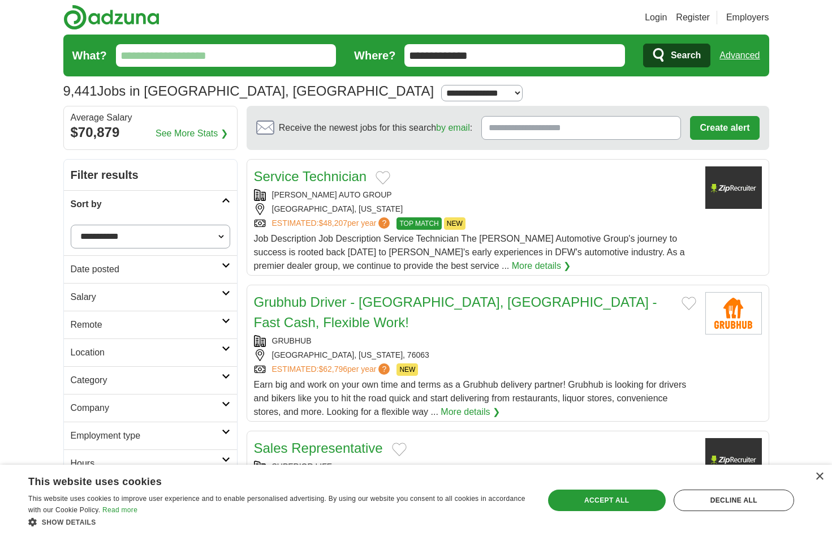
select select "**********"
click at [71, 225] on select "**********" at bounding box center [151, 237] width 160 height 24
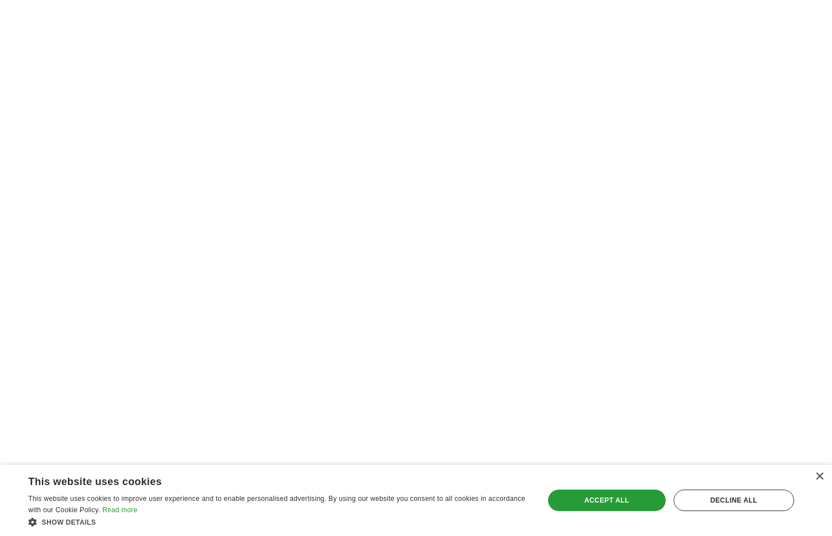
scroll to position [1867, 0]
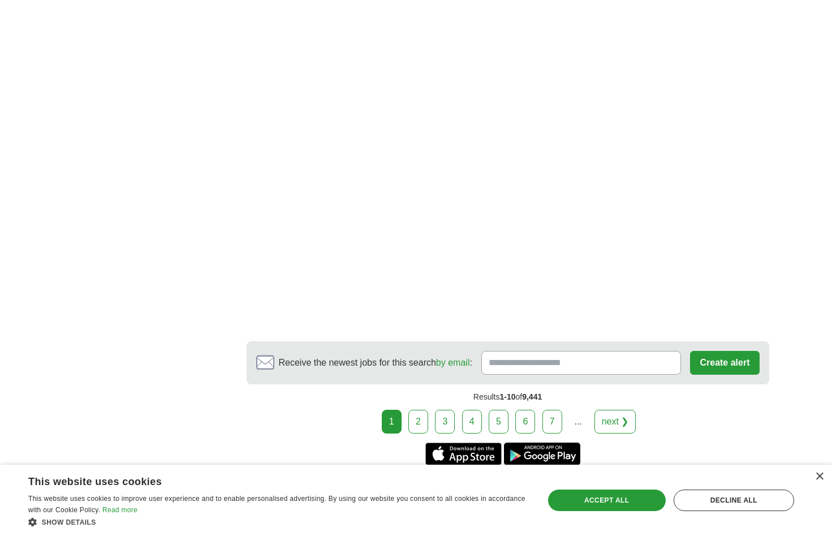
click at [420, 410] on link "2" at bounding box center [418, 422] width 20 height 24
